Goal: Go to known website: Go to known website

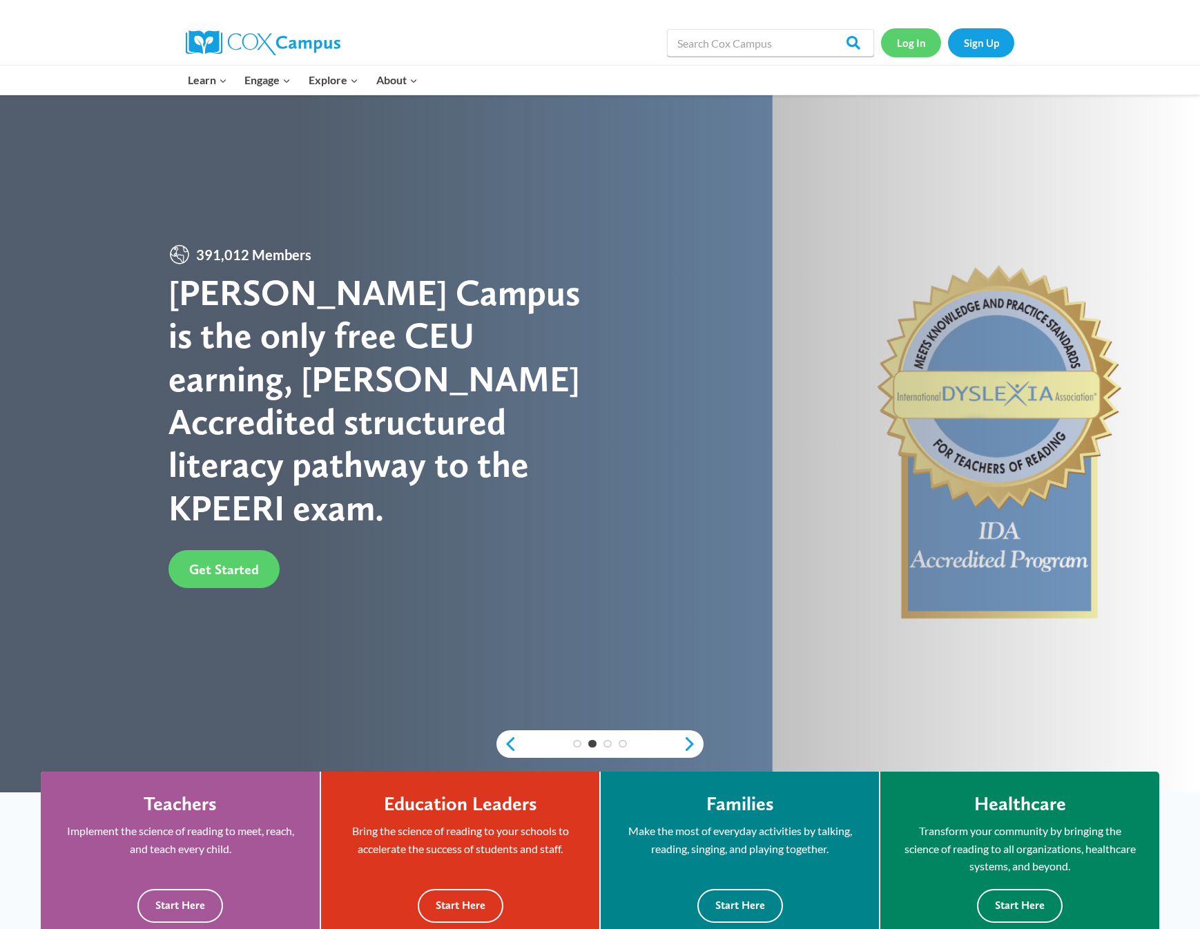
click at [913, 50] on link "Log In" at bounding box center [911, 42] width 60 height 28
